Goal: Find specific page/section: Find specific page/section

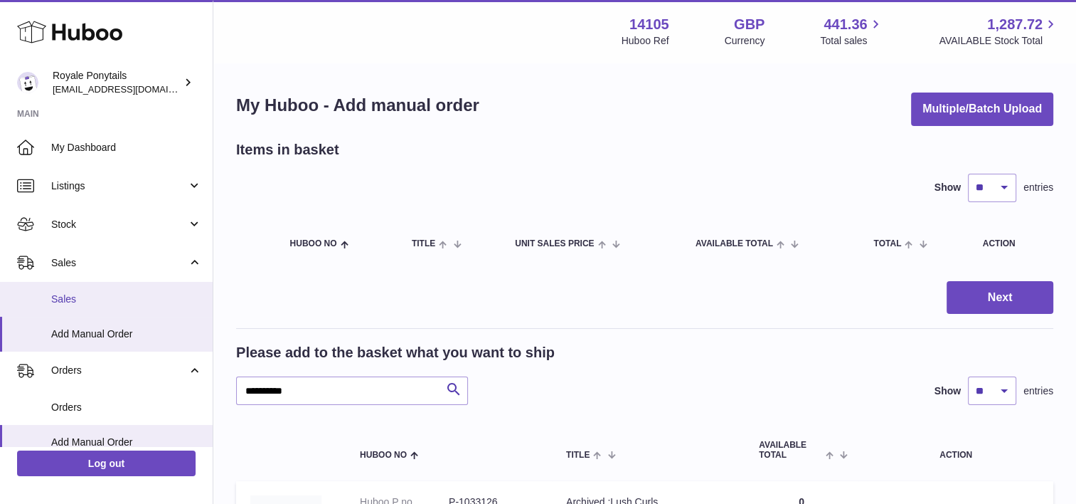
click at [96, 285] on link "Sales" at bounding box center [106, 299] width 213 height 35
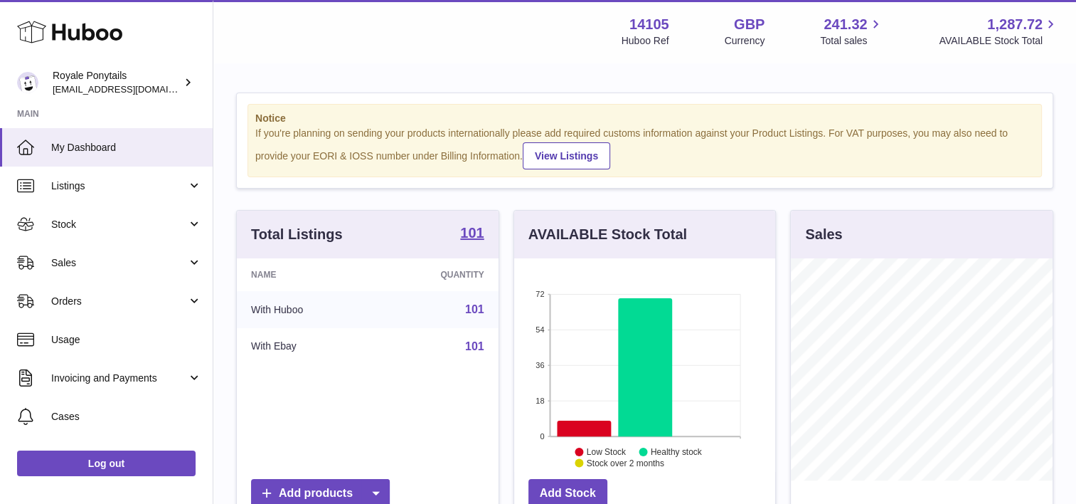
scroll to position [222, 262]
click at [89, 265] on span "Sales" at bounding box center [119, 263] width 136 height 14
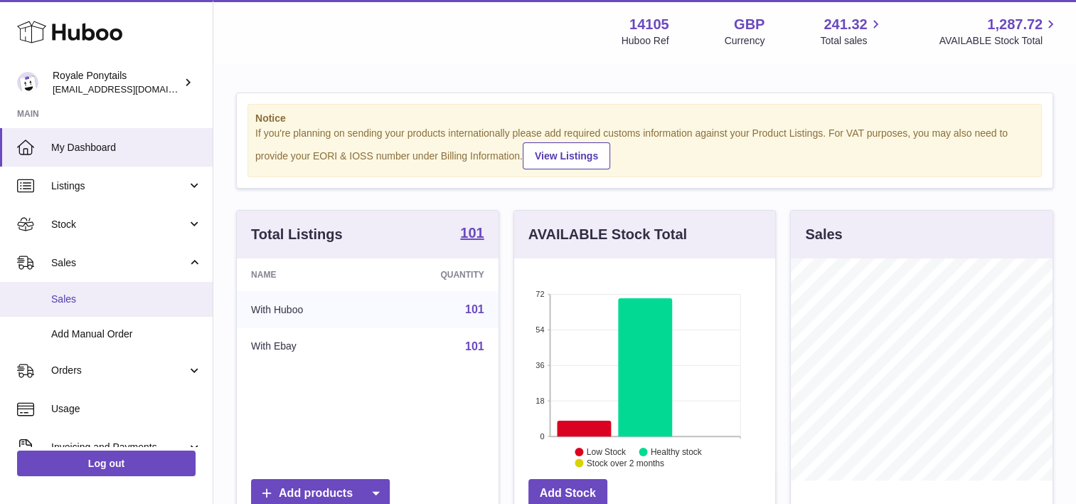
click at [108, 299] on span "Sales" at bounding box center [126, 299] width 151 height 14
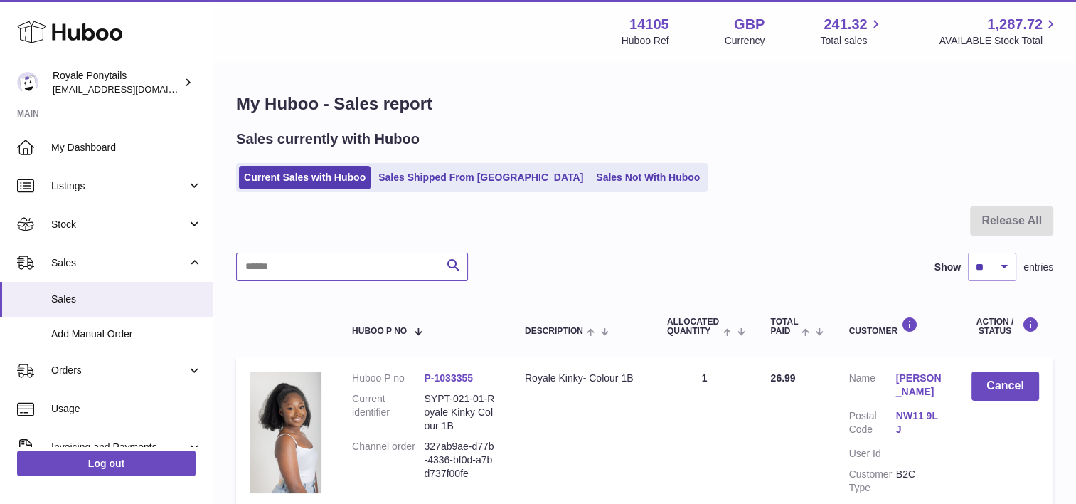
click at [265, 264] on input "text" at bounding box center [352, 267] width 232 height 28
paste input "**********"
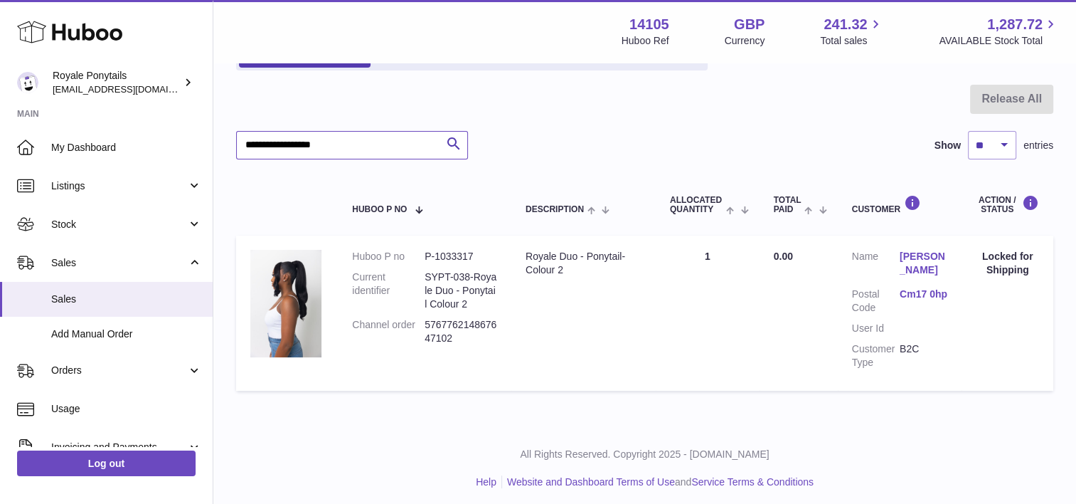
scroll to position [127, 0]
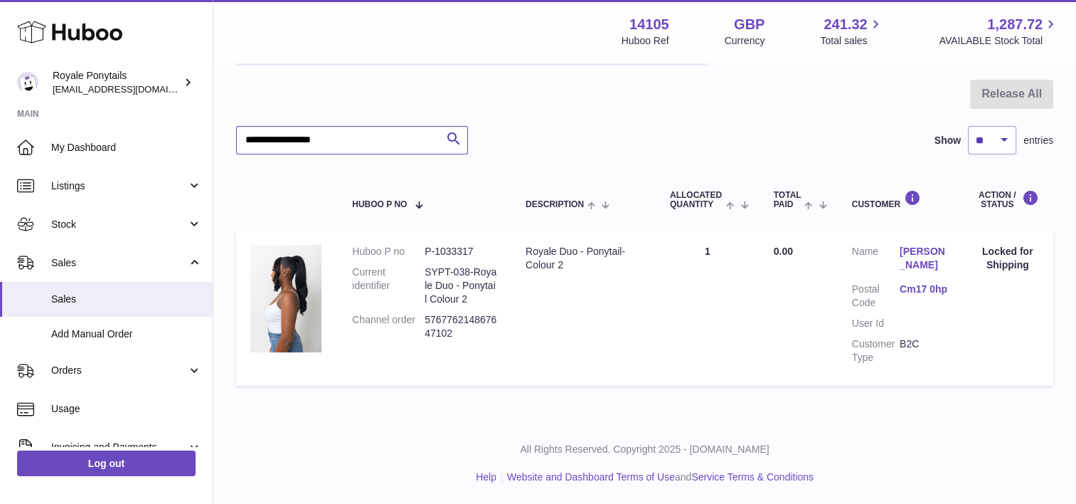
type input "**********"
click at [73, 265] on span "Sales" at bounding box center [119, 263] width 136 height 14
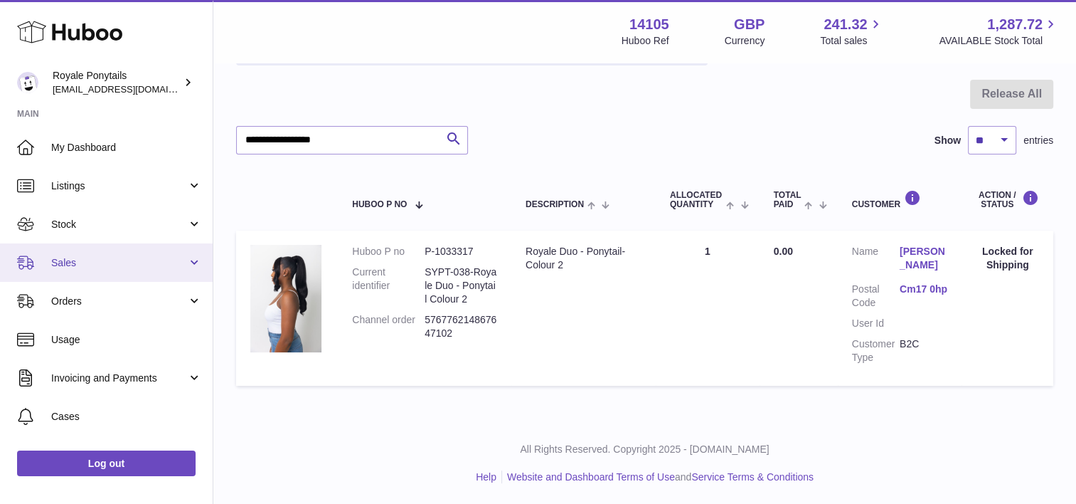
click at [77, 260] on span "Sales" at bounding box center [119, 263] width 136 height 14
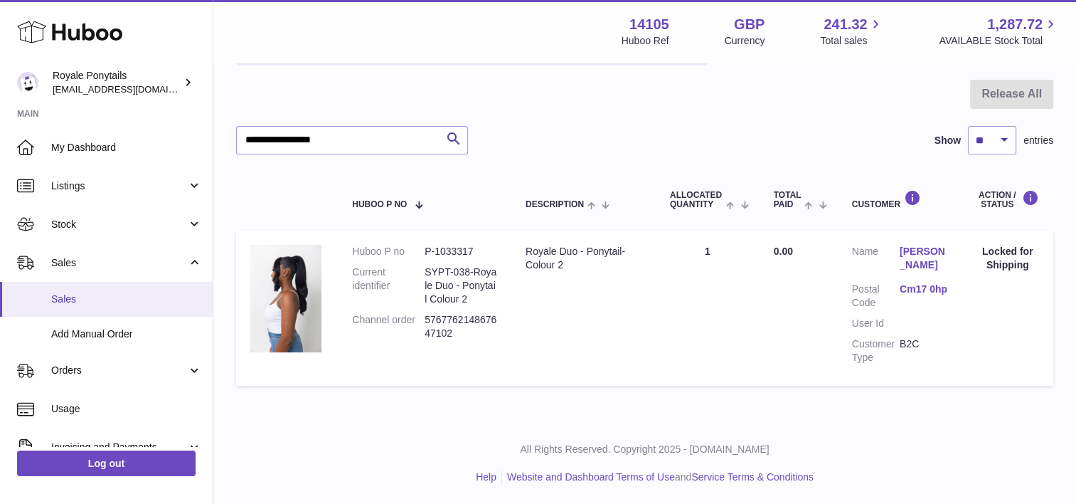
click at [69, 306] on link "Sales" at bounding box center [106, 299] width 213 height 35
